Goal: Task Accomplishment & Management: Complete application form

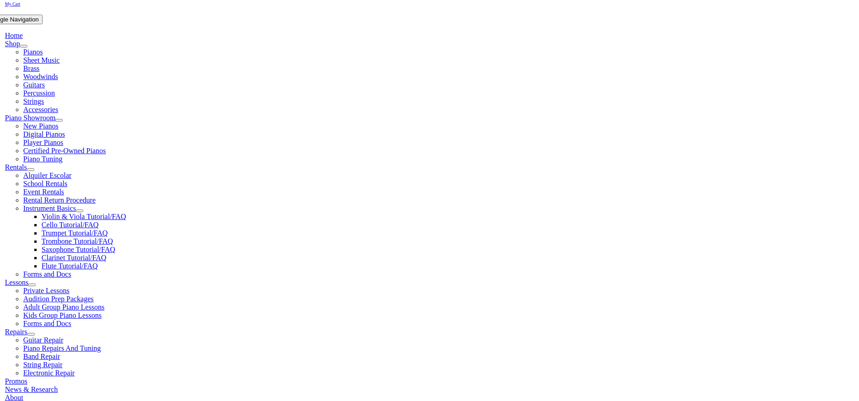
scroll to position [183, 0]
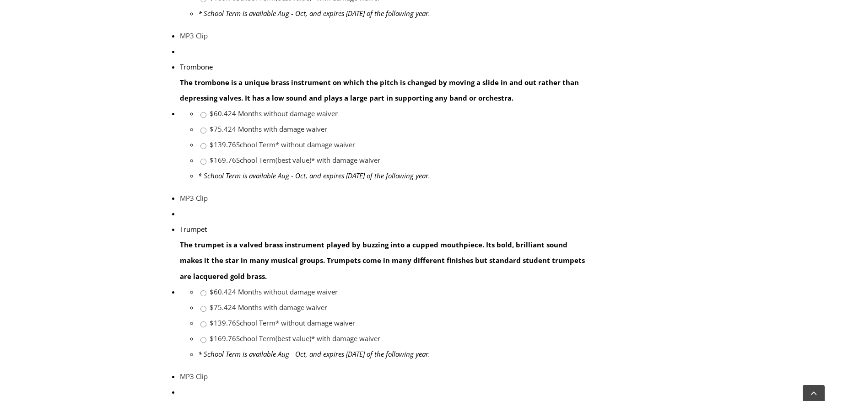
scroll to position [961, 0]
